Goal: Book appointment/travel/reservation

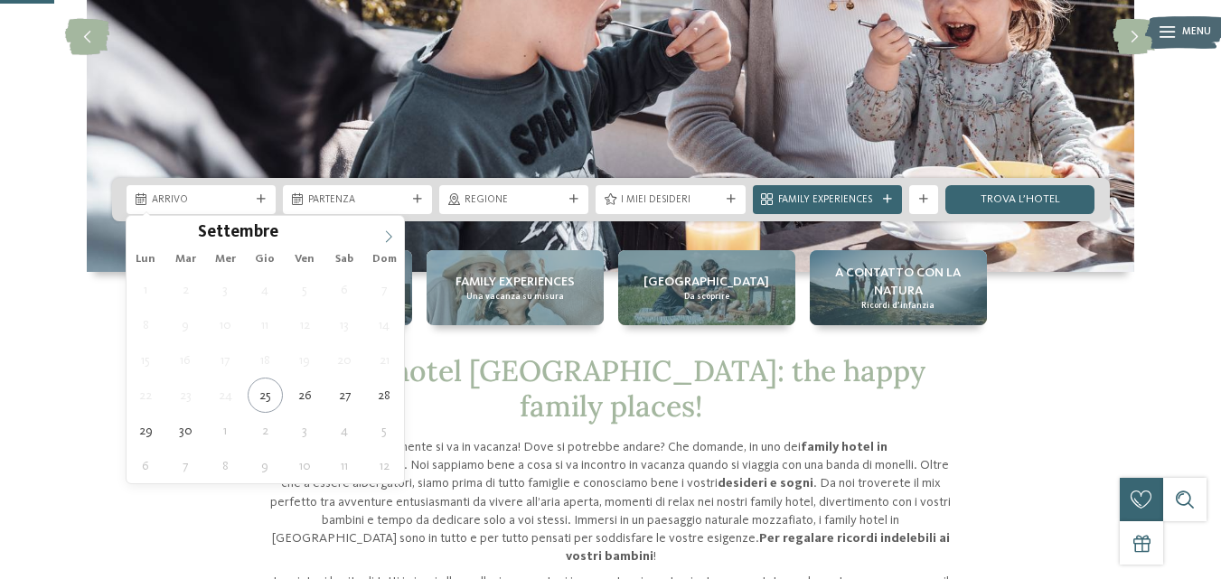
click at [385, 234] on icon at bounding box center [388, 237] width 13 height 13
click at [386, 234] on icon at bounding box center [388, 237] width 13 height 13
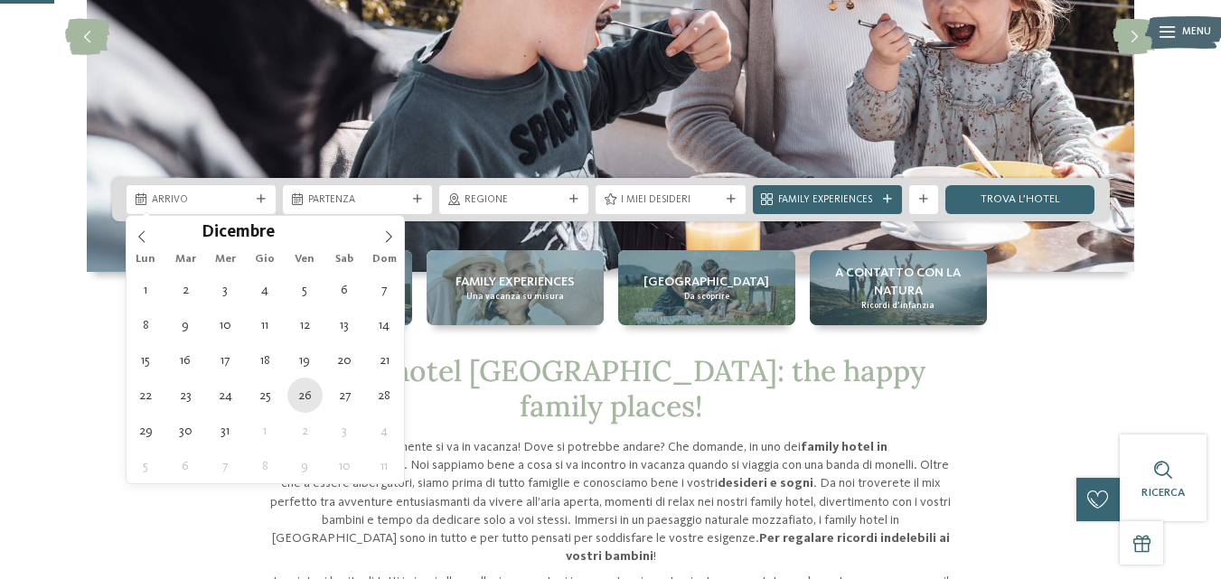
type div "[DATE]"
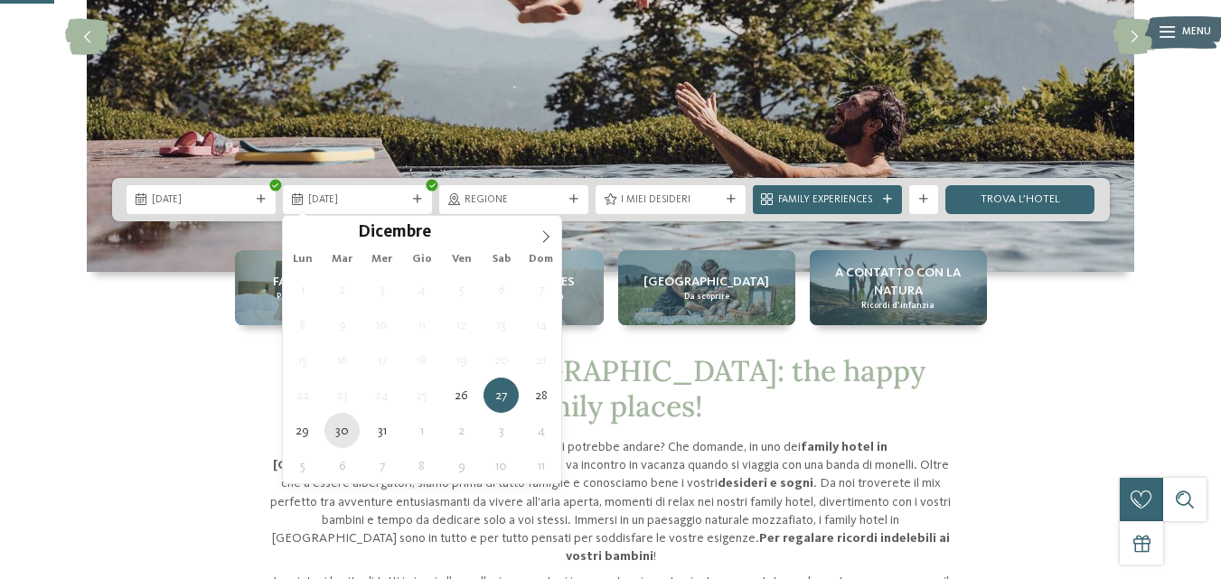
type div "[DATE]"
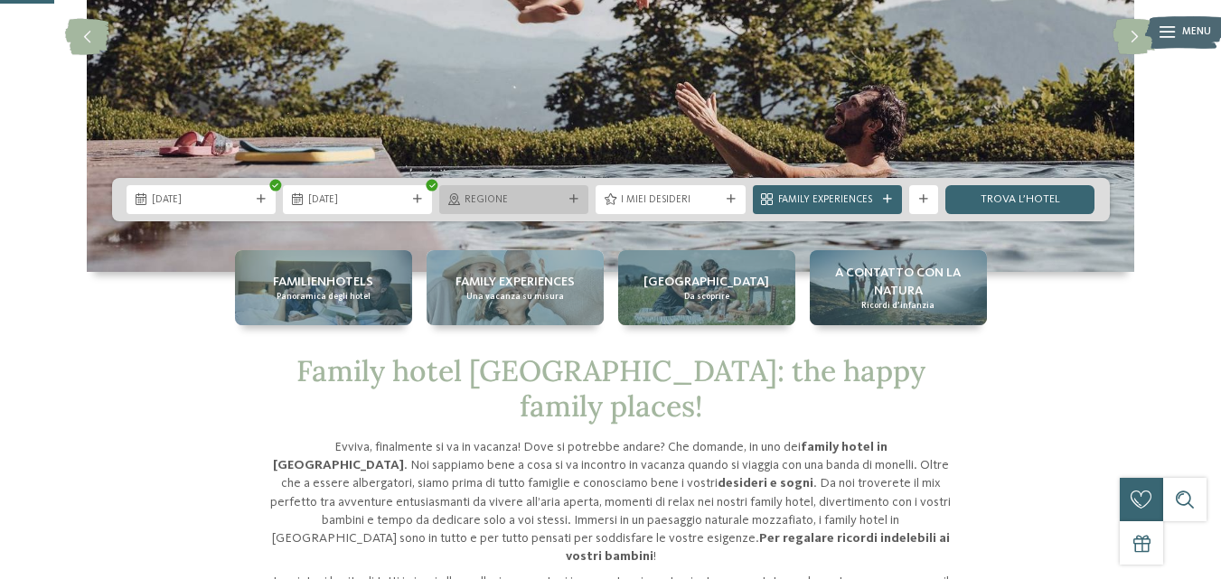
click at [513, 202] on span "Regione" at bounding box center [514, 200] width 99 height 14
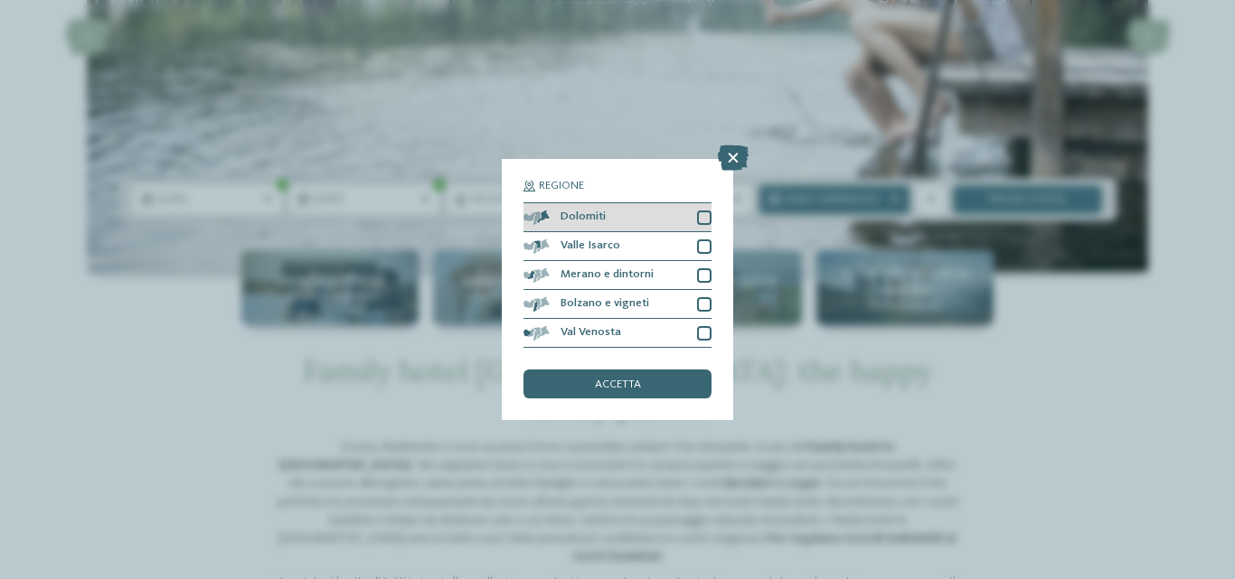
click at [596, 215] on span "Dolomiti" at bounding box center [582, 218] width 45 height 12
click at [634, 380] on span "accetta" at bounding box center [618, 386] width 46 height 12
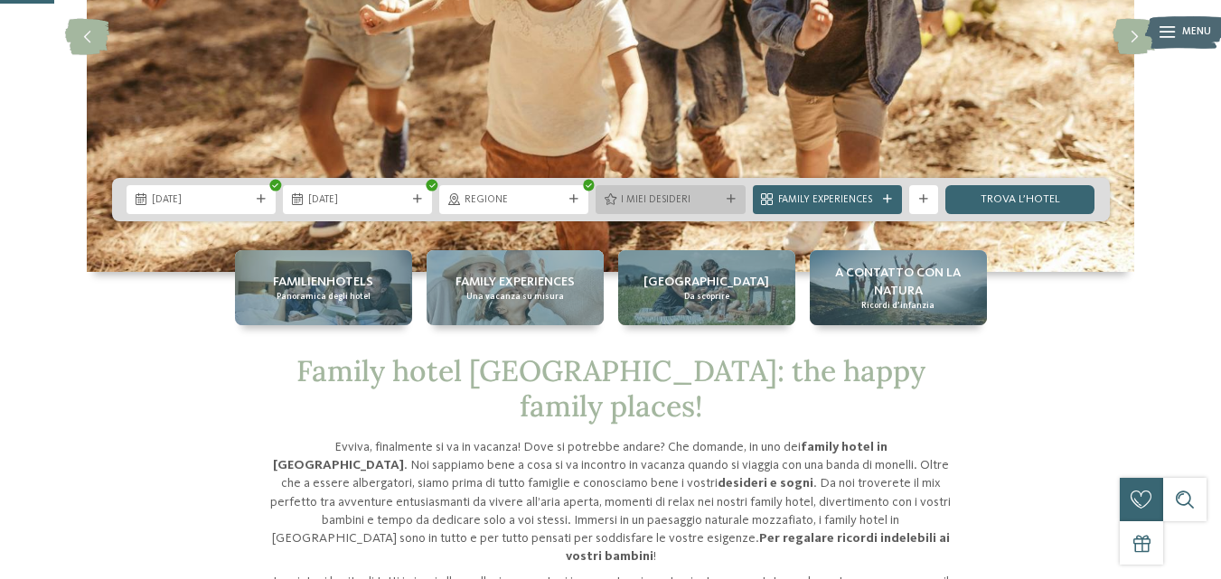
click at [662, 206] on span "I miei desideri" at bounding box center [670, 200] width 99 height 14
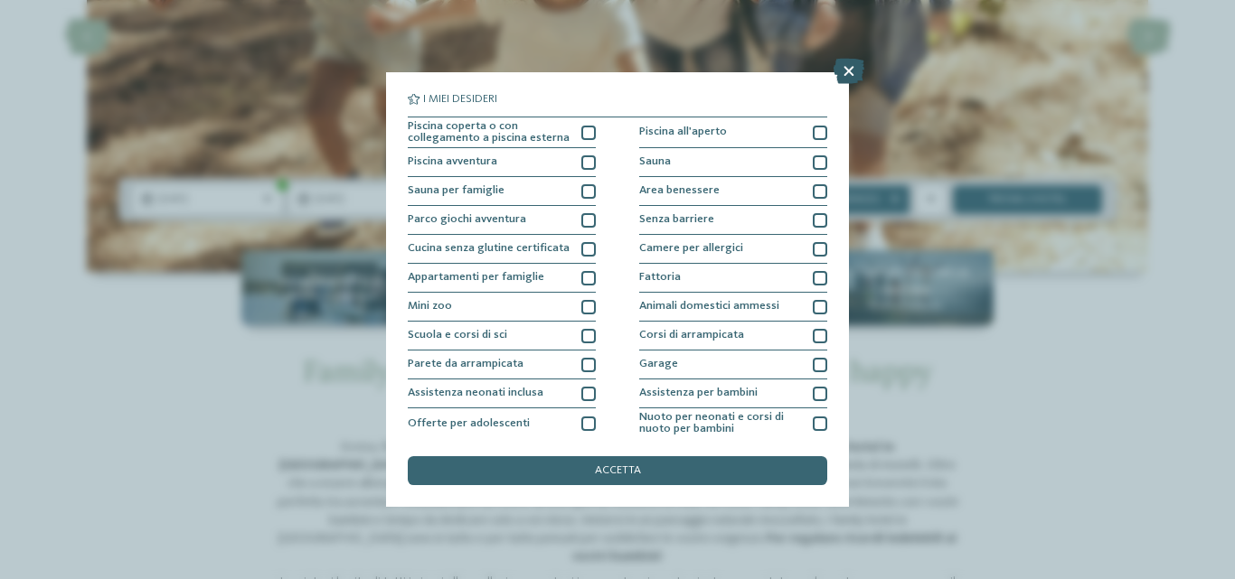
click at [850, 74] on icon at bounding box center [848, 71] width 31 height 25
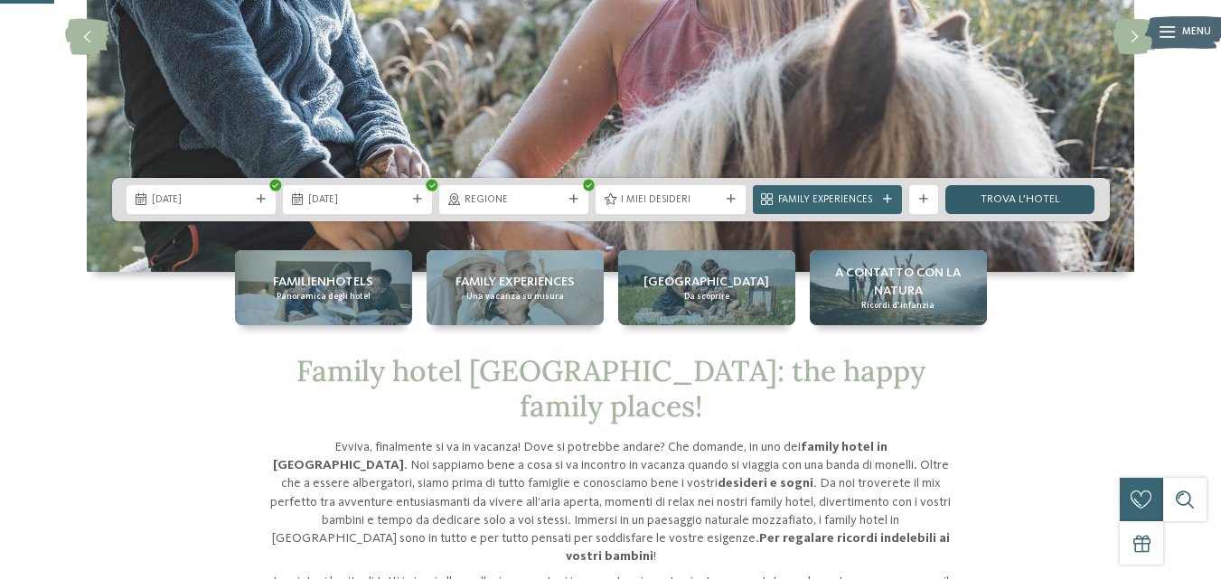
click at [993, 197] on link "trova l’hotel" at bounding box center [1020, 199] width 149 height 29
